Goal: Task Accomplishment & Management: Manage account settings

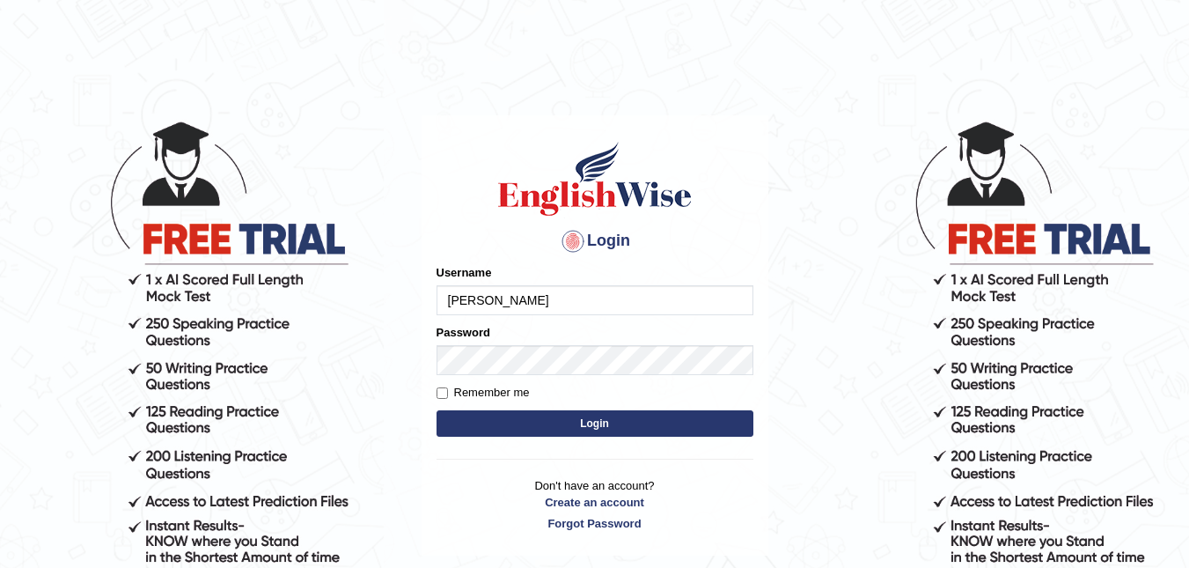
type input "DeeDee"
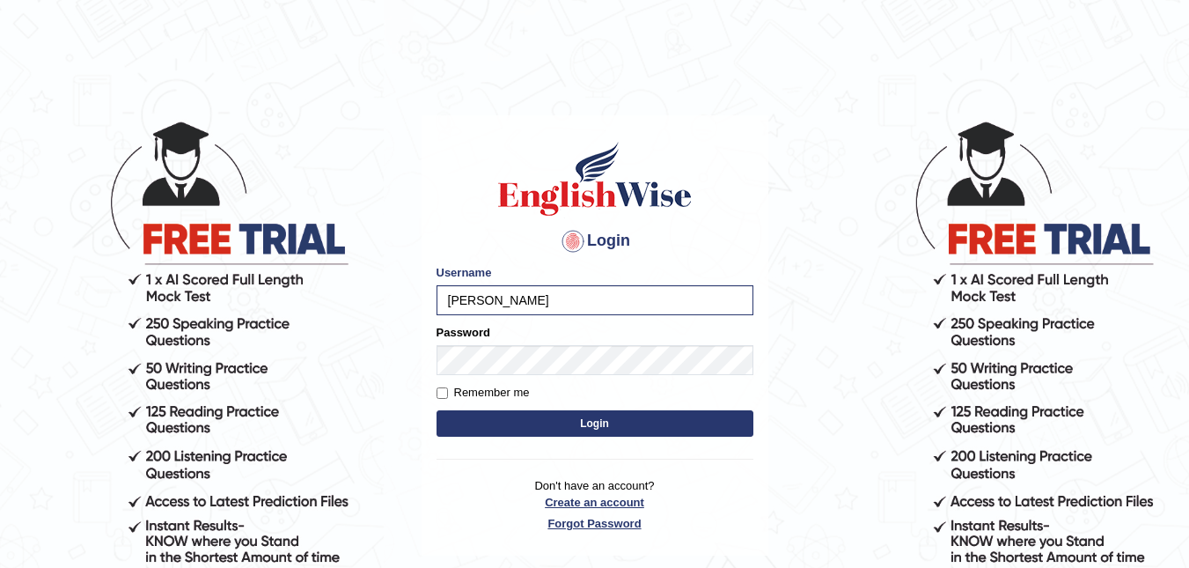
click at [584, 526] on p "Don't have an account? Create an account Forgot Password" at bounding box center [594, 504] width 317 height 55
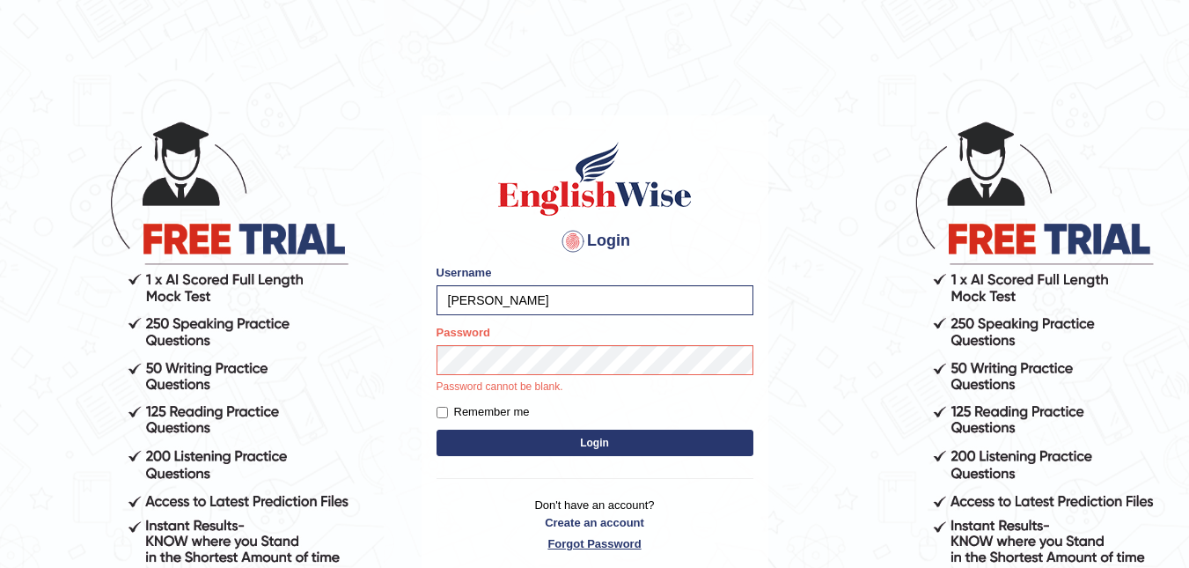
click at [571, 547] on link "Forgot Password" at bounding box center [594, 543] width 317 height 17
